Goal: Navigation & Orientation: Go to known website

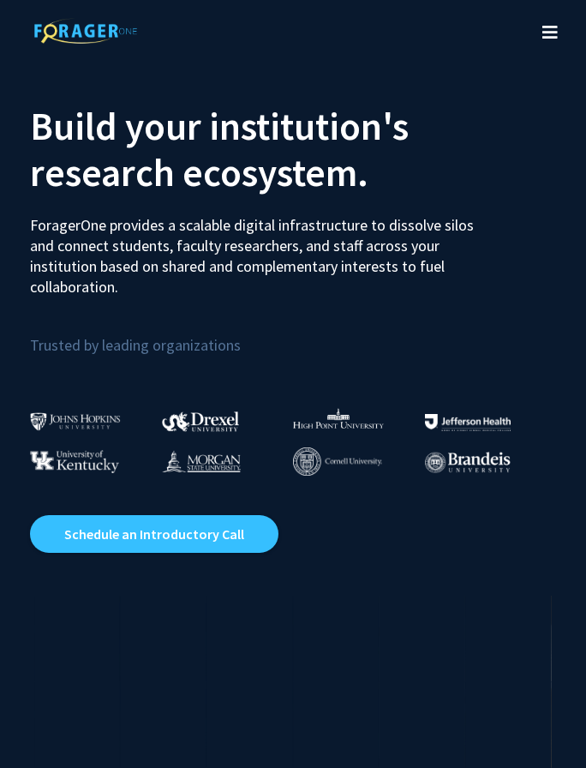
click at [553, 55] on button "Toggle navigation" at bounding box center [551, 32] width 38 height 69
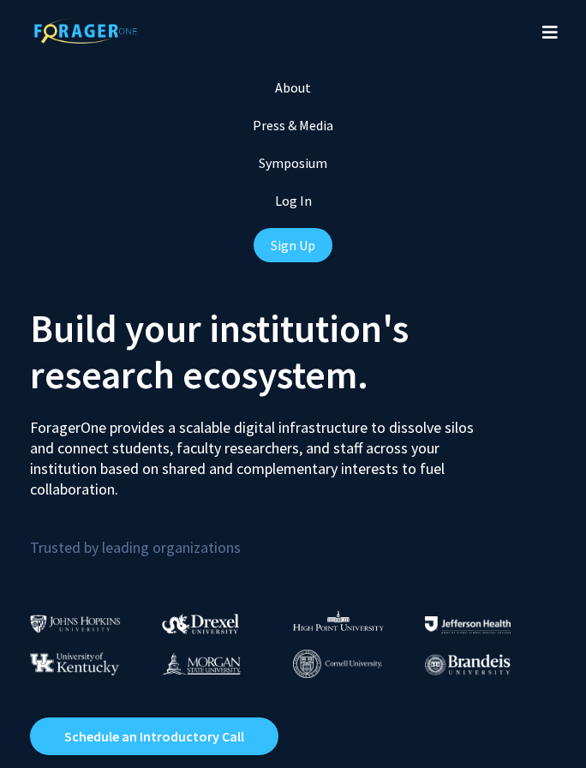
click at [552, 37] on icon "Toggle navigation" at bounding box center [550, 32] width 15 height 17
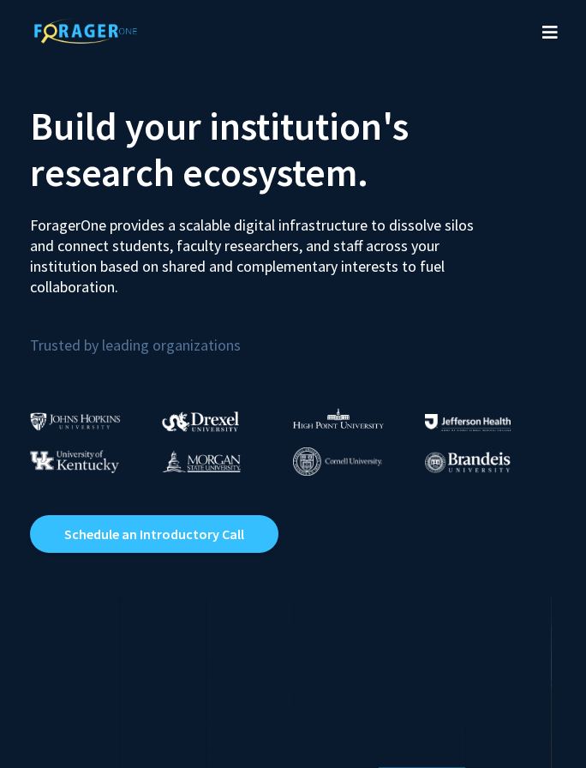
click at [556, 41] on button "Toggle navigation" at bounding box center [551, 32] width 38 height 69
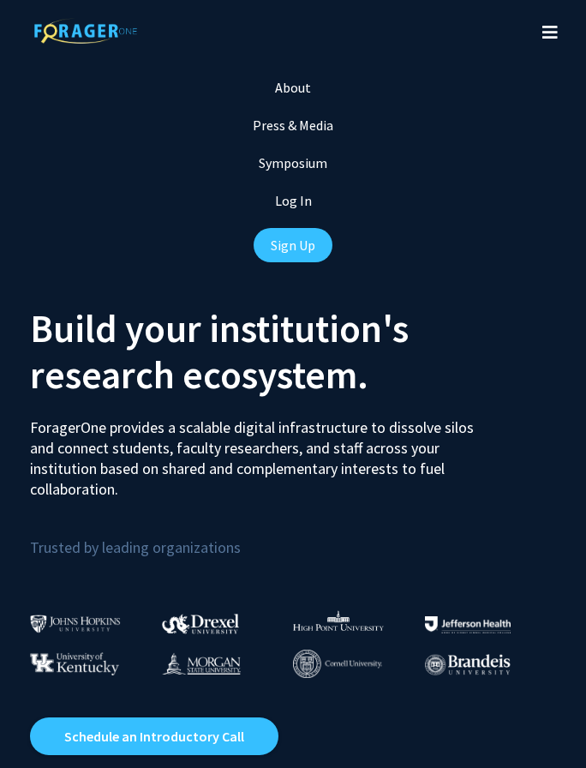
click at [281, 196] on link "Log In" at bounding box center [293, 200] width 37 height 17
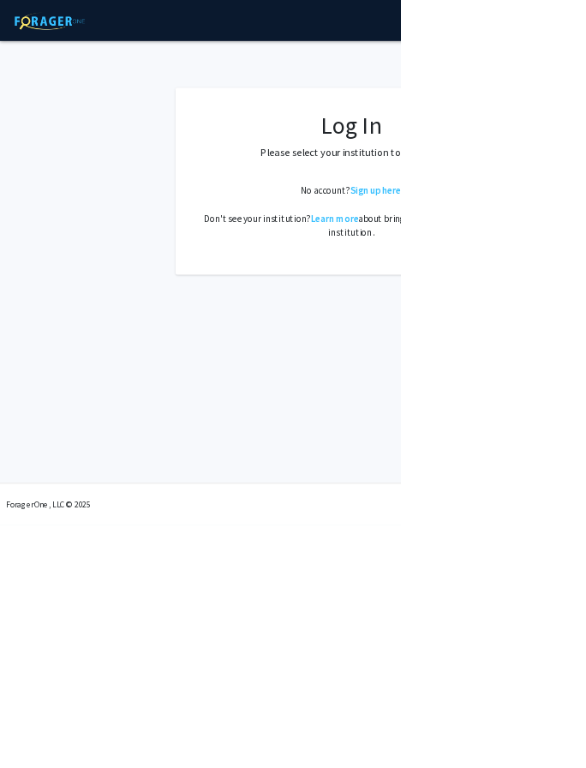
select select
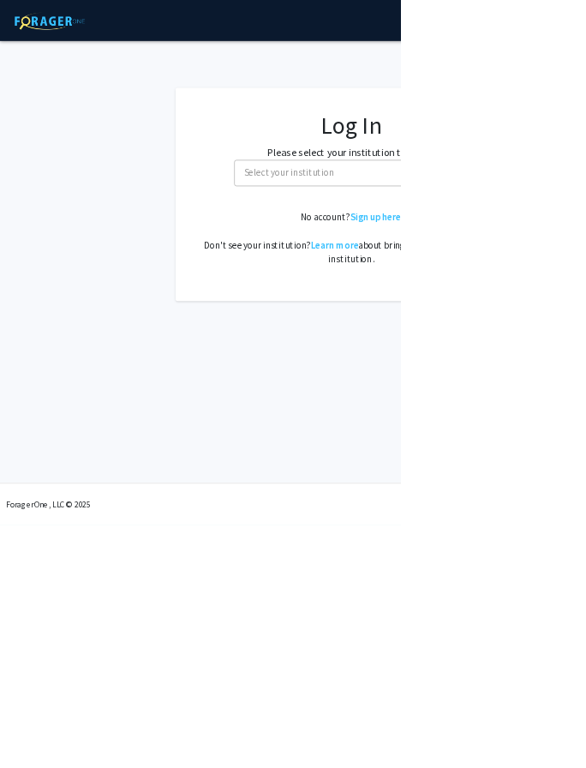
click at [384, 247] on span "Select your institution" at bounding box center [424, 252] width 132 height 17
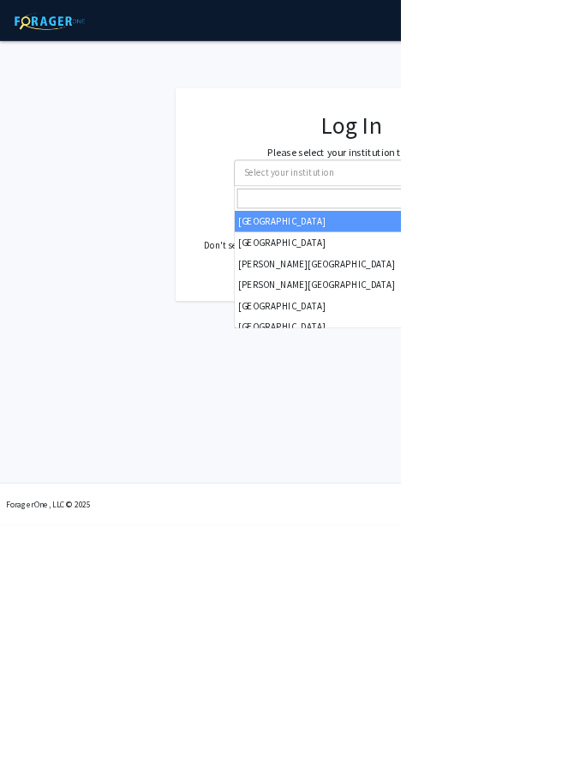
click at [376, 288] on input "Search" at bounding box center [514, 290] width 334 height 29
type input "man"
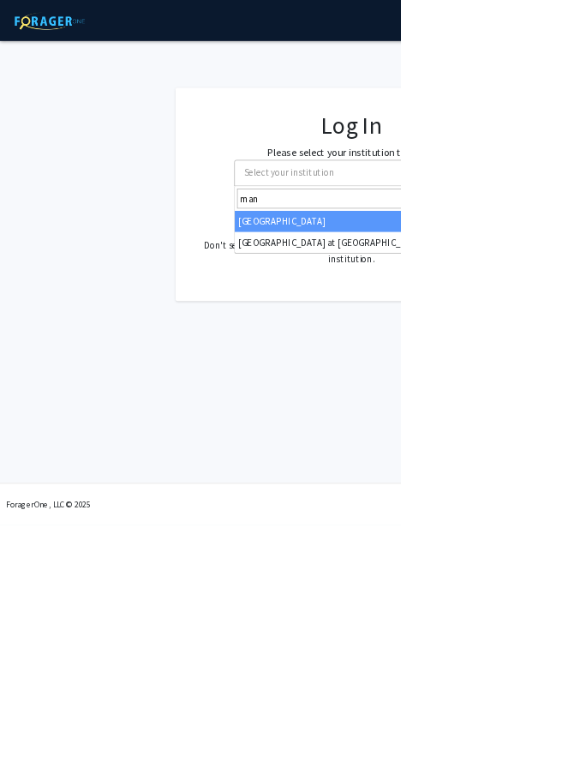
select select "18"
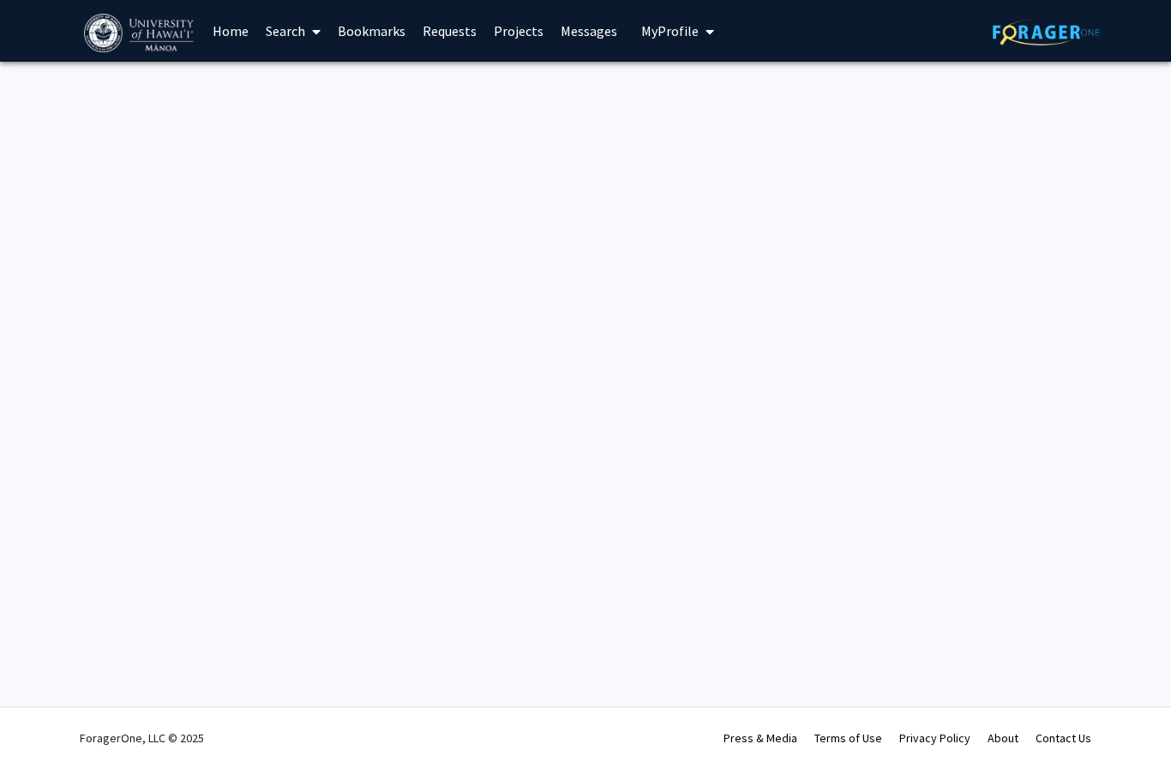
click at [238, 454] on div "Skip navigation Home Search Bookmarks Requests Projects Messages My Profile [PE…" at bounding box center [585, 384] width 1171 height 768
click at [272, 438] on div "Skip navigation Home Search Bookmarks Requests Projects Messages My Profile [PE…" at bounding box center [585, 384] width 1171 height 768
click at [131, 27] on img at bounding box center [140, 33] width 113 height 39
